Goal: Information Seeking & Learning: Learn about a topic

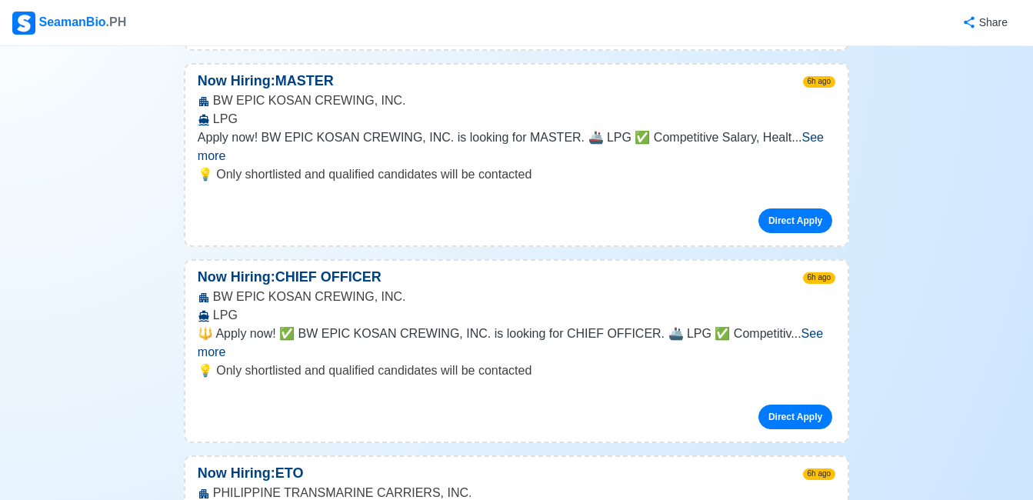
scroll to position [2493, 0]
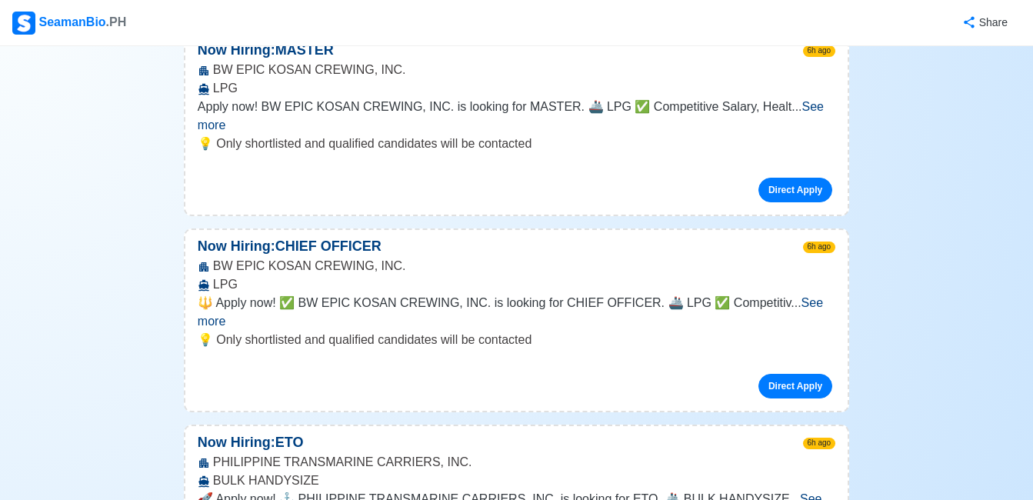
click at [801, 492] on span "See more" at bounding box center [510, 508] width 625 height 32
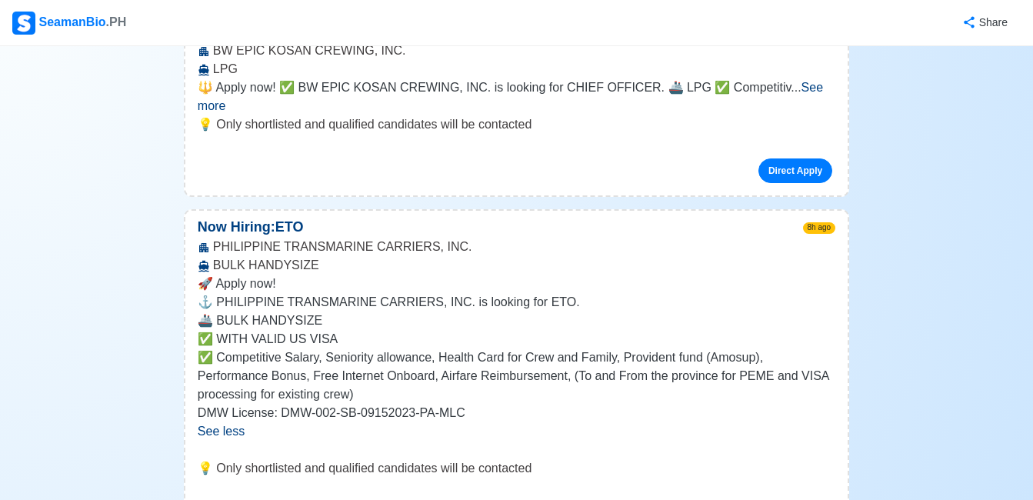
scroll to position [2739, 0]
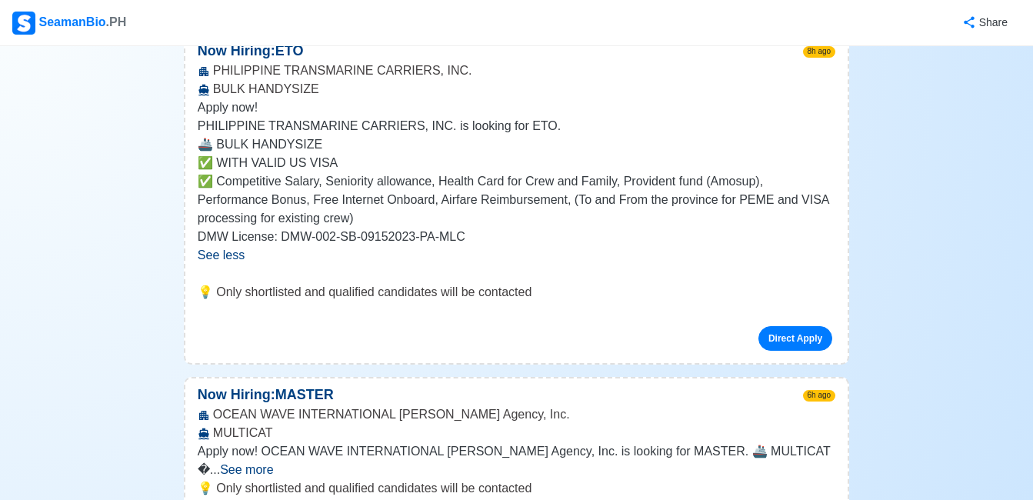
scroll to position [3231, 0]
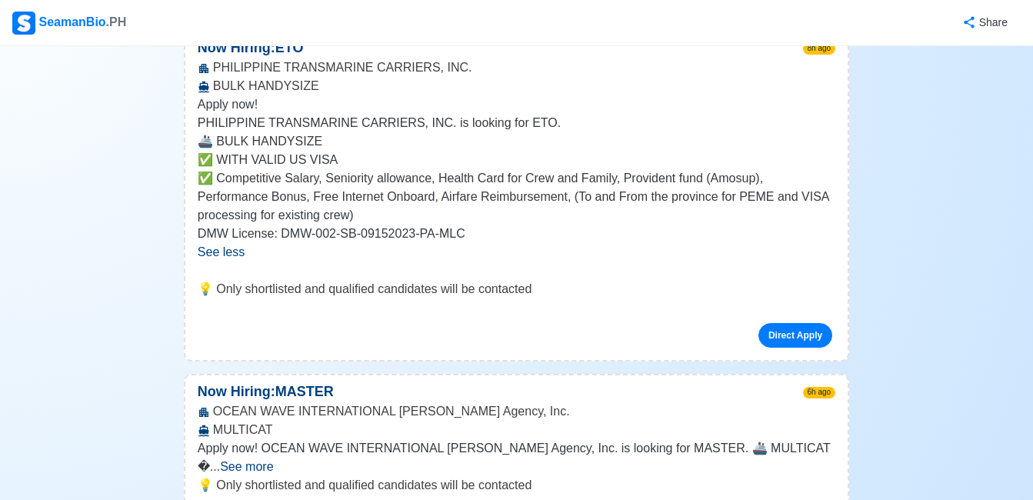
click at [273, 460] on span "See more" at bounding box center [246, 466] width 53 height 13
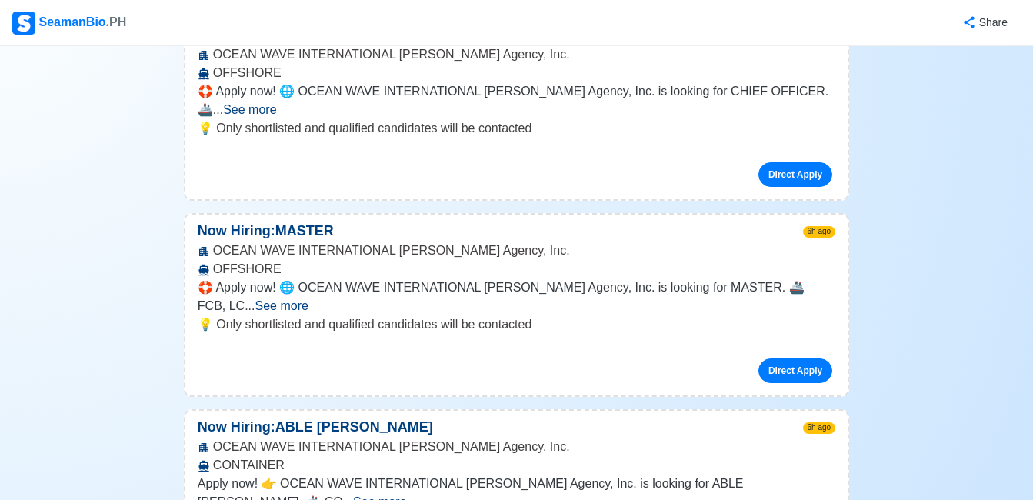
scroll to position [5663, 0]
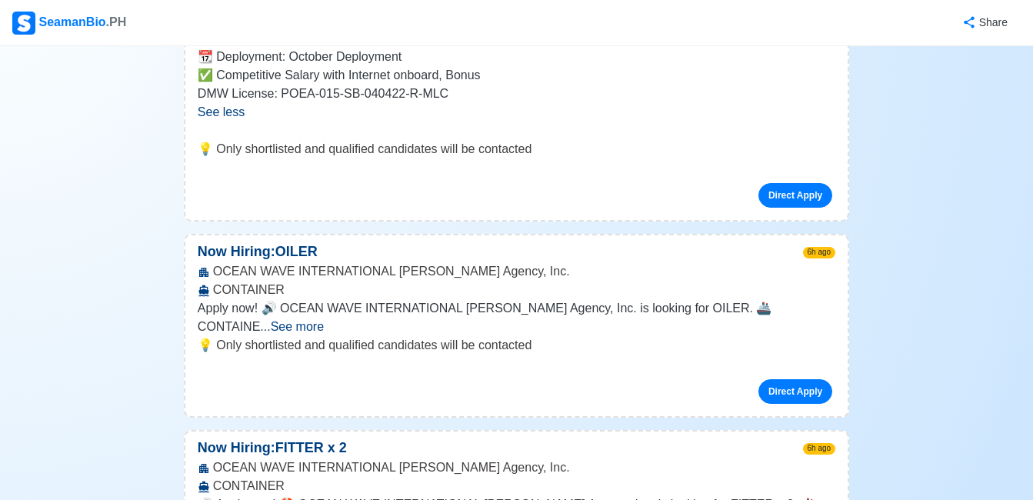
scroll to position [6370, 0]
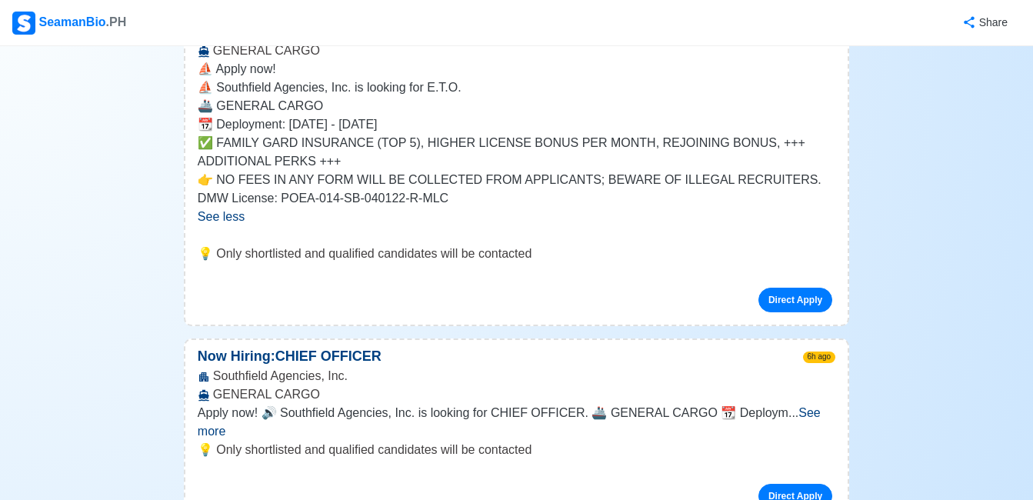
scroll to position [6986, 0]
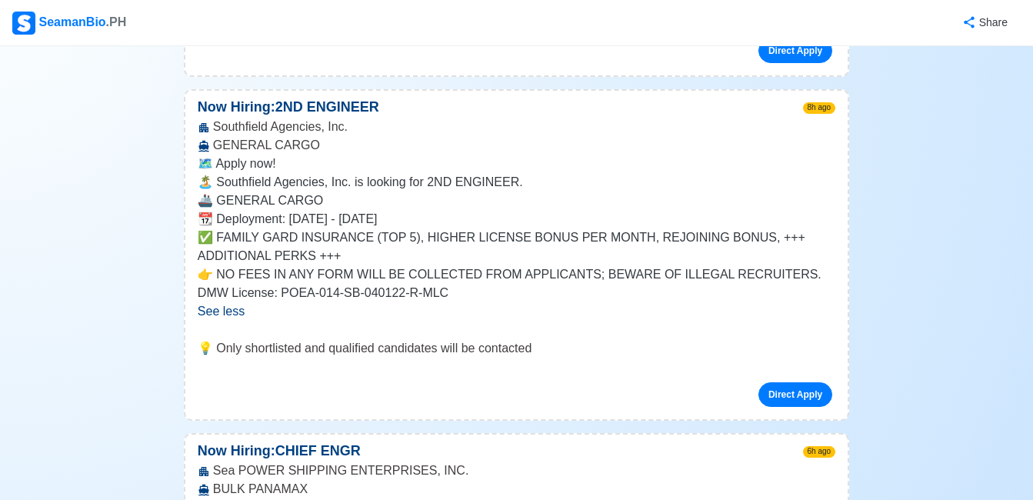
scroll to position [7448, 0]
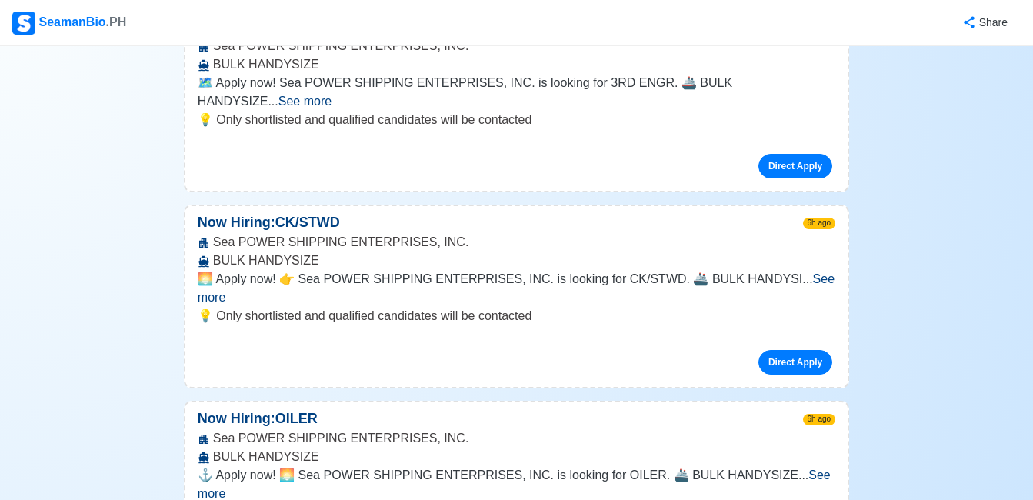
scroll to position [8309, 0]
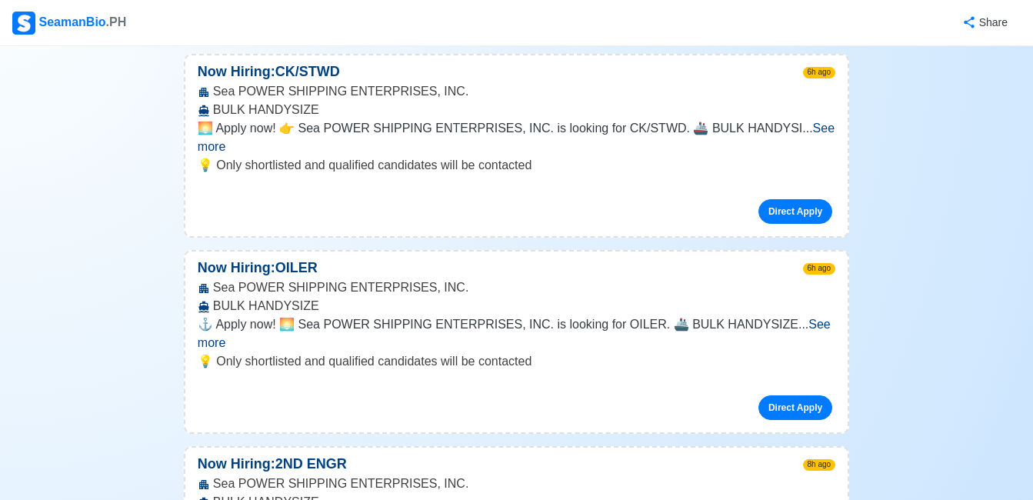
scroll to position [8494, 0]
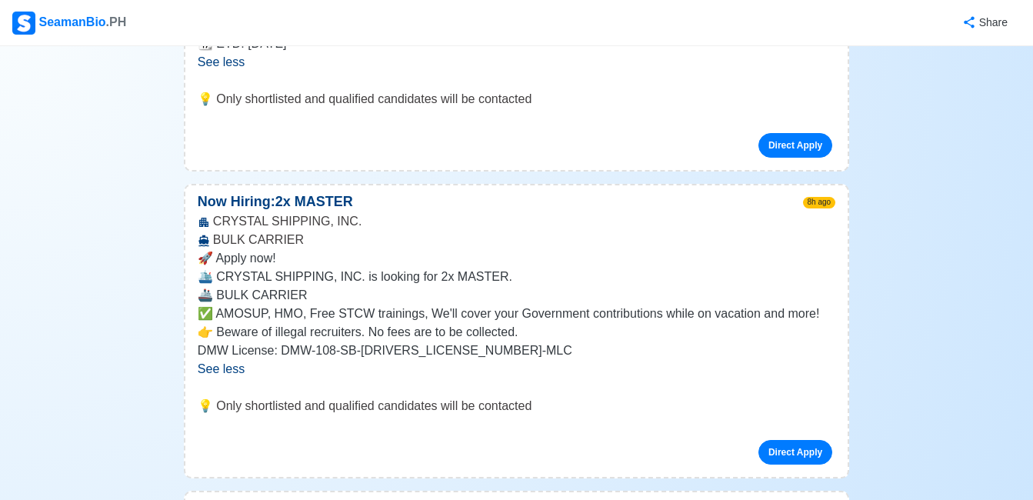
scroll to position [9017, 0]
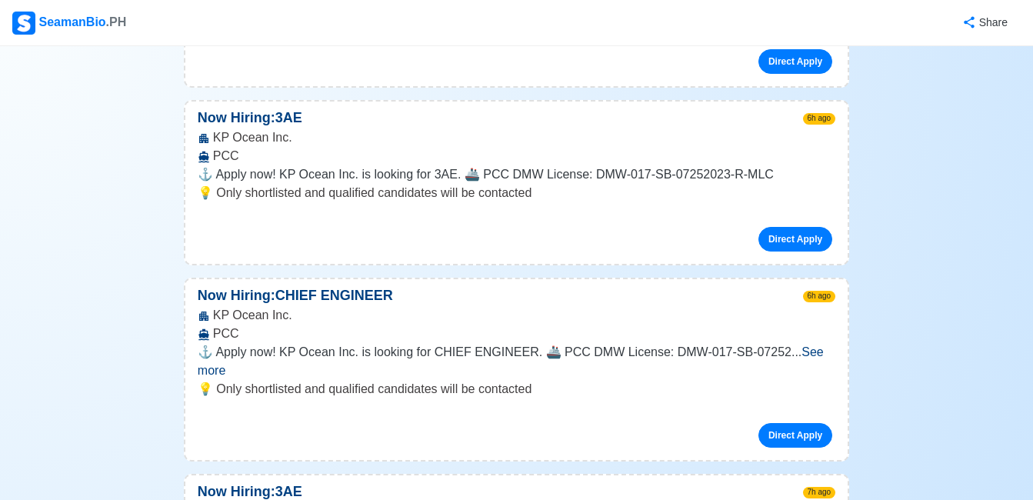
scroll to position [11633, 0]
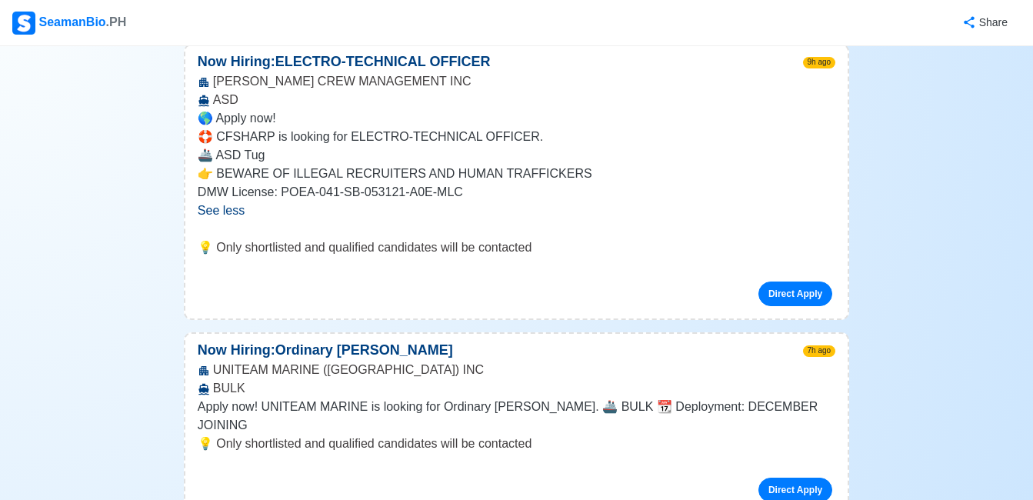
scroll to position [12464, 0]
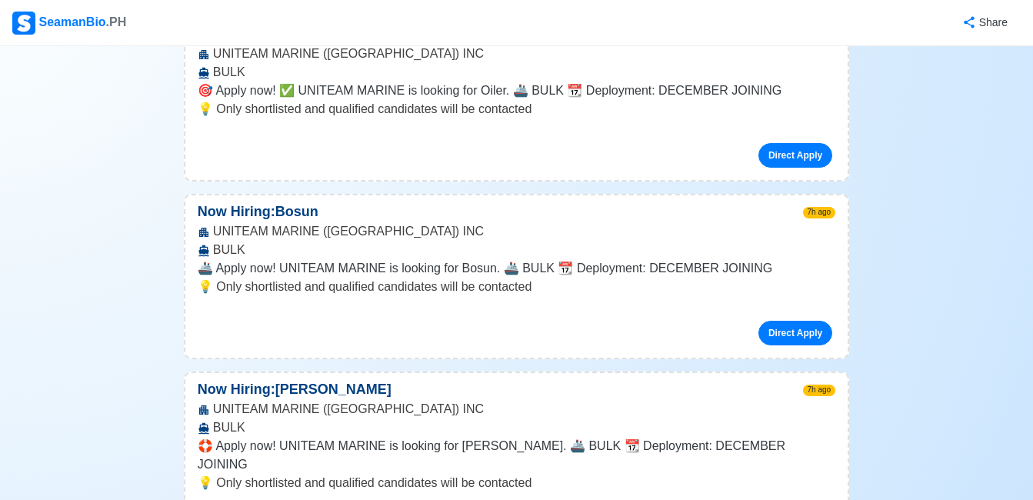
scroll to position [13726, 0]
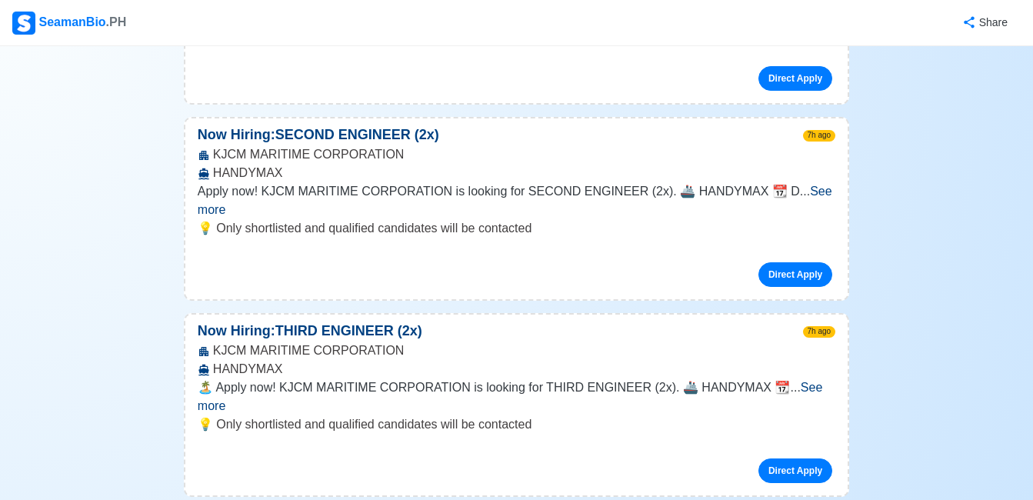
scroll to position [15141, 0]
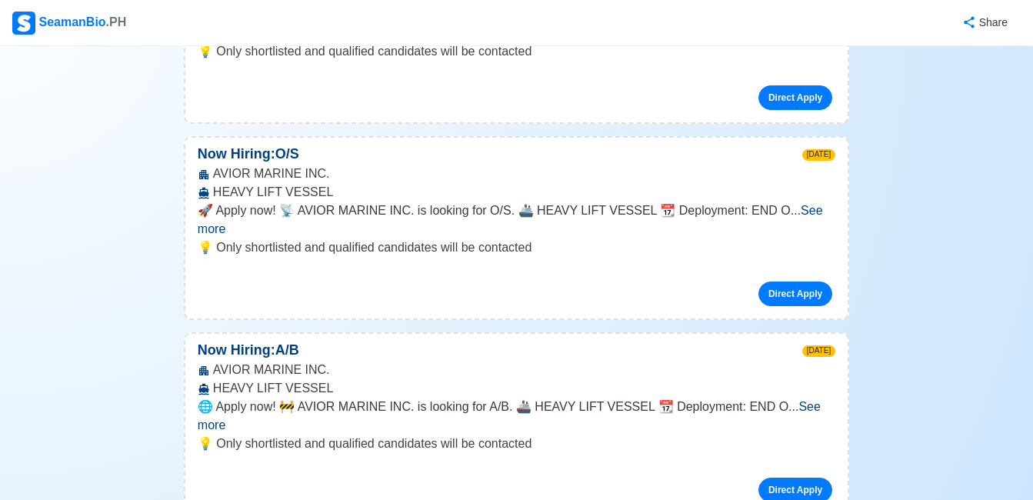
scroll to position [16557, 0]
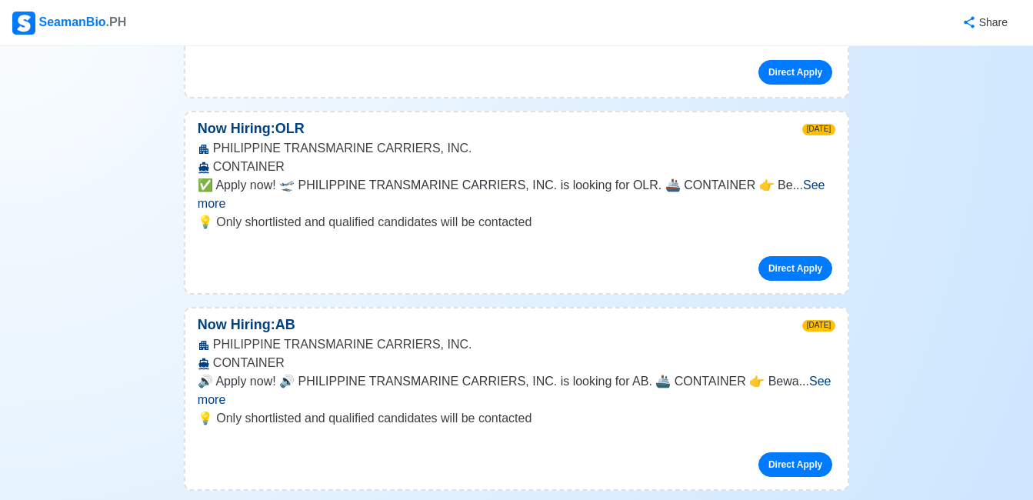
scroll to position [20188, 0]
